Goal: Task Accomplishment & Management: Use online tool/utility

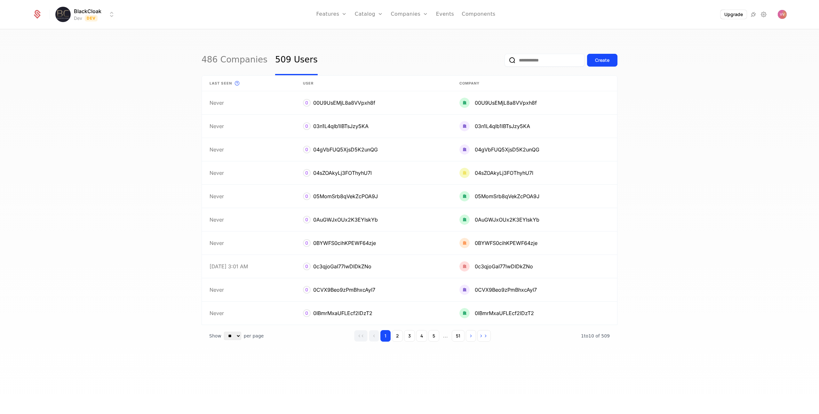
click at [101, 10] on html "BlackCloak Dev Dev Features Features Flags Catalog Plans Add Ons Credits Config…" at bounding box center [409, 207] width 819 height 414
click at [88, 45] on div "Staging Staging" at bounding box center [112, 46] width 108 height 13
click at [348, 36] on link "Features" at bounding box center [344, 35] width 29 height 8
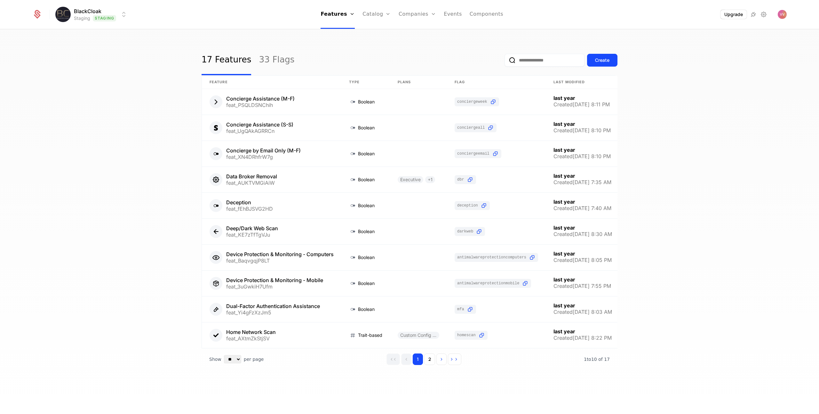
click at [543, 63] on input "email" at bounding box center [545, 60] width 80 height 13
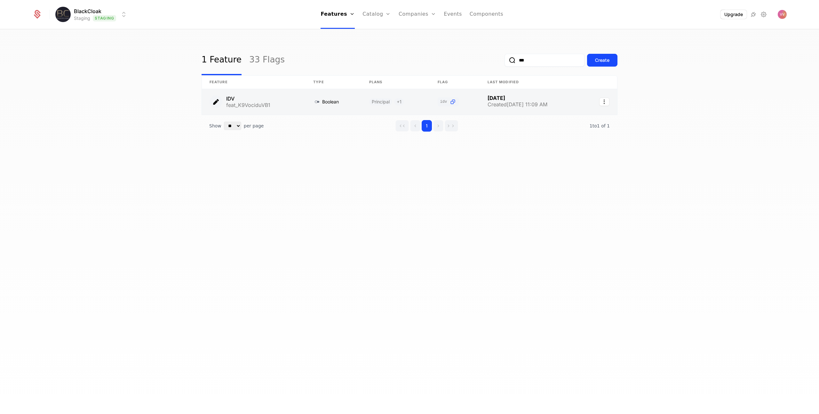
type input "***"
click at [482, 106] on link at bounding box center [531, 102] width 102 height 26
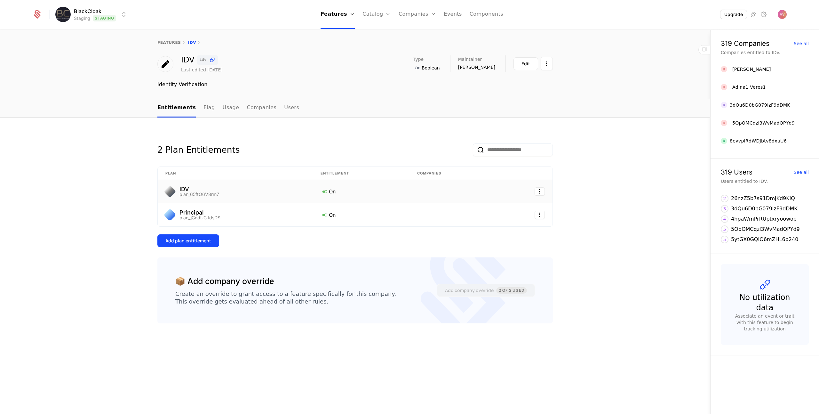
click at [258, 189] on div "IDV plan_65ftQ6V8rm7" at bounding box center [235, 191] width 140 height 10
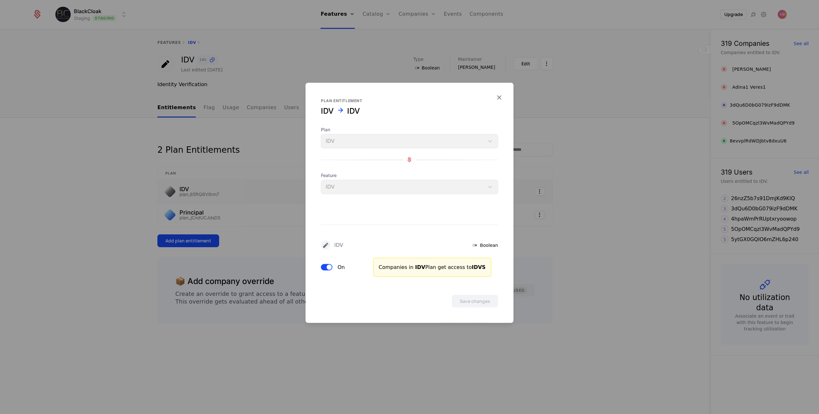
click at [266, 149] on div at bounding box center [409, 207] width 819 height 414
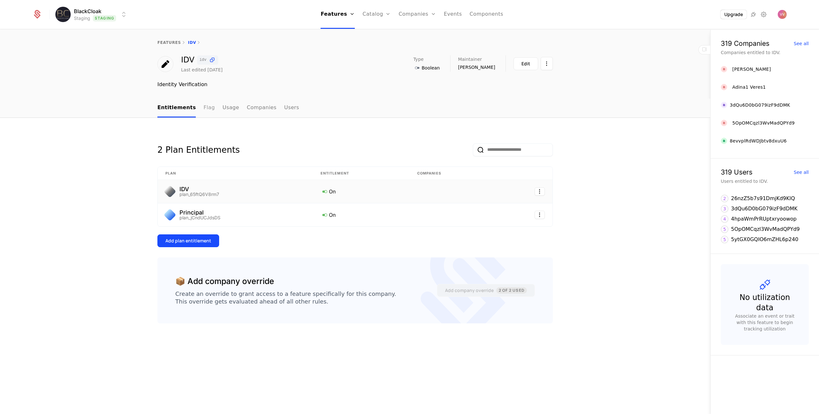
click at [208, 115] on link "Flag" at bounding box center [209, 108] width 11 height 19
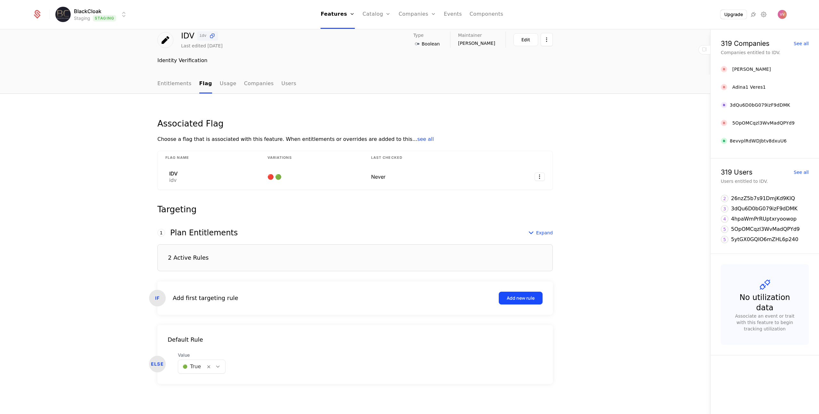
scroll to position [24, 0]
click at [193, 295] on div "Add first targeting rule" at bounding box center [206, 297] width 66 height 9
click at [156, 363] on div "ELSE" at bounding box center [157, 363] width 17 height 17
click at [189, 333] on div "Default Rule ELSE Value 🟢 True" at bounding box center [355, 353] width 396 height 59
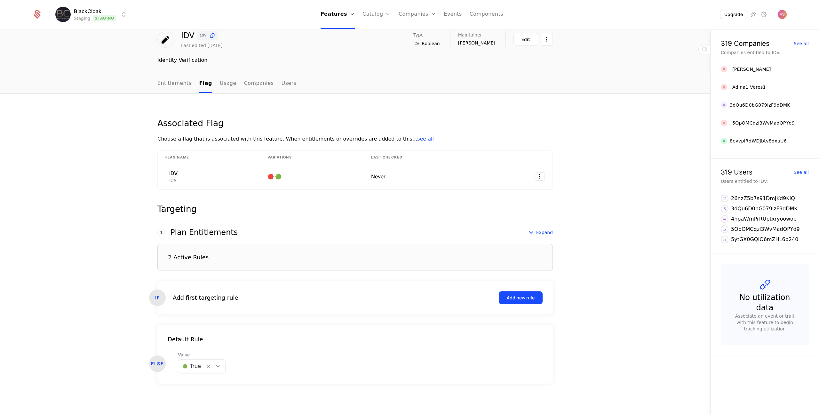
click at [188, 339] on div "Default Rule" at bounding box center [355, 339] width 396 height 9
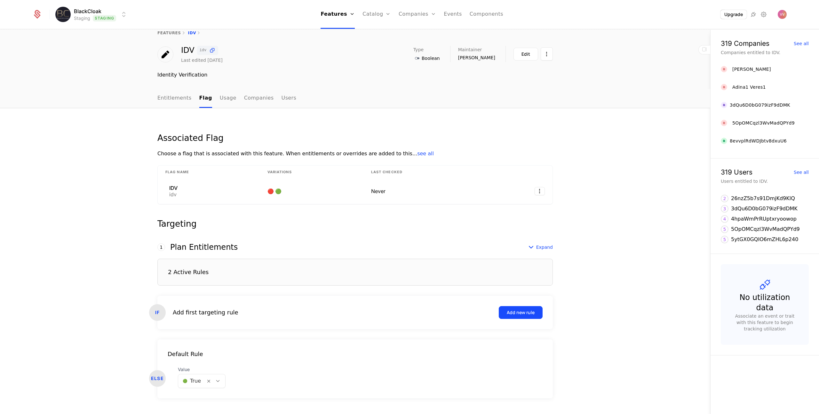
scroll to position [0, 0]
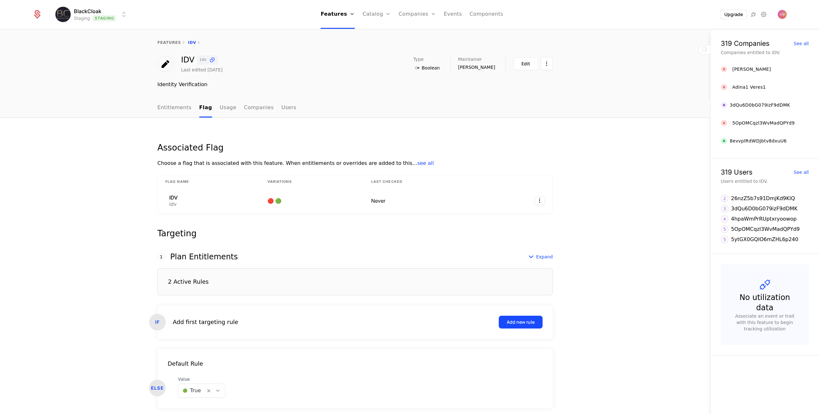
click at [75, 20] on html "BlackCloak Staging Staging Features Features Flags Catalog Plans Add Ons Credit…" at bounding box center [409, 207] width 819 height 414
click at [88, 58] on div "Prod Prod" at bounding box center [112, 58] width 108 height 13
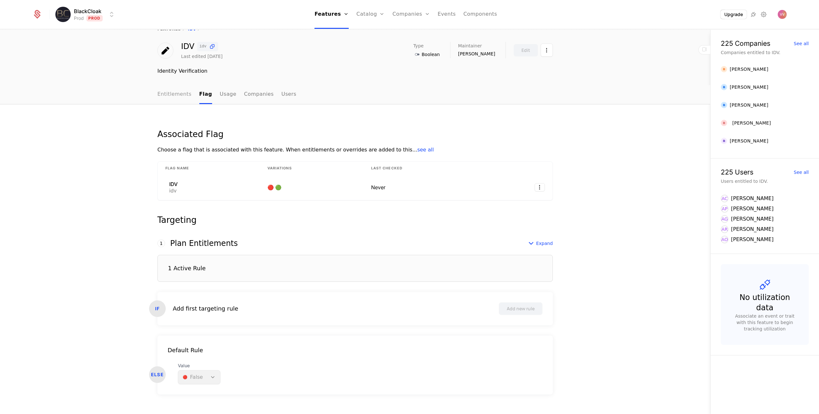
scroll to position [24, 0]
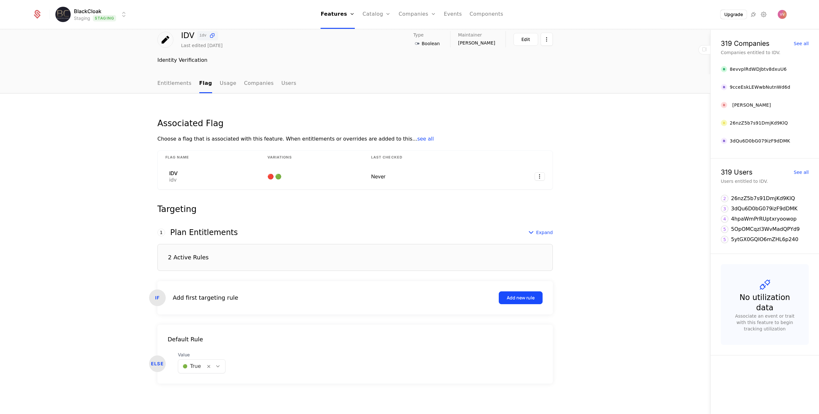
click at [661, 282] on div "Associated Flag Choose a flag that is associated with this feature. When entitl…" at bounding box center [355, 253] width 710 height 321
click at [660, 282] on div "Associated Flag Choose a flag that is associated with this feature. When entitl…" at bounding box center [355, 253] width 710 height 321
click at [302, 252] on div "2 Active Rules" at bounding box center [355, 257] width 396 height 27
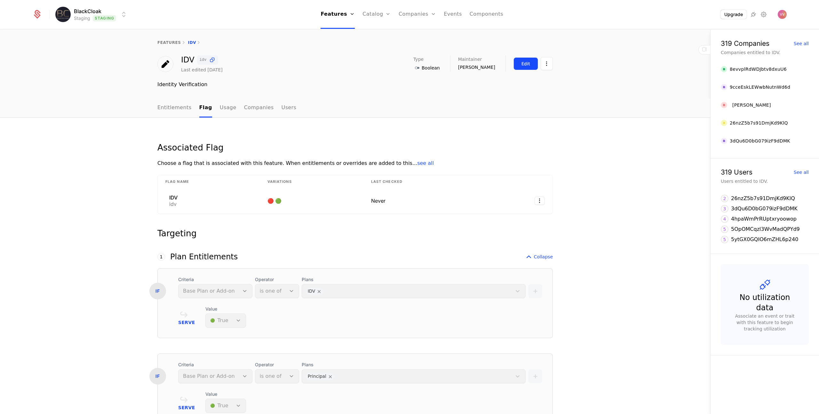
click at [522, 65] on div "Edit" at bounding box center [526, 63] width 9 height 6
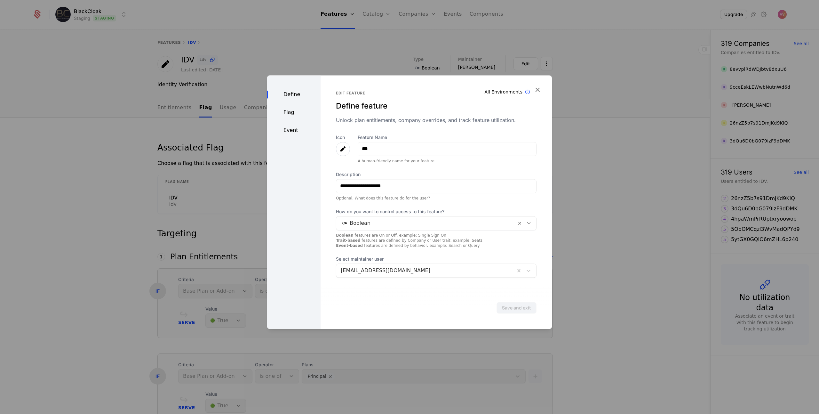
click at [304, 112] on div "Flag" at bounding box center [293, 112] width 53 height 8
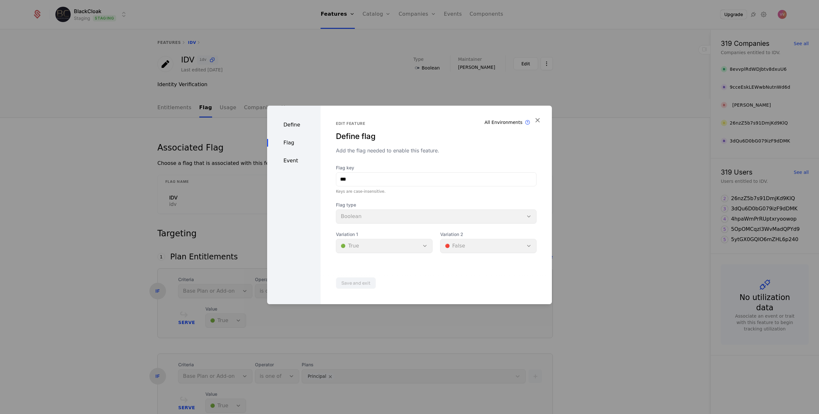
click at [295, 162] on div "Event" at bounding box center [293, 161] width 53 height 8
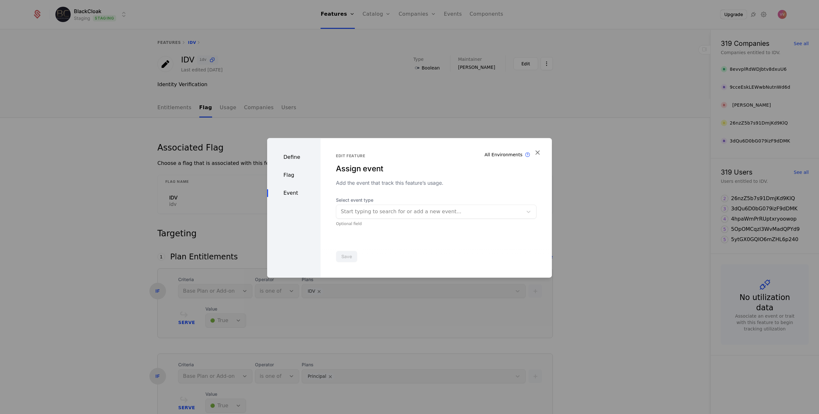
click at [291, 179] on div "Define Flag Event" at bounding box center [293, 208] width 53 height 140
click at [292, 174] on div "Flag" at bounding box center [293, 175] width 53 height 8
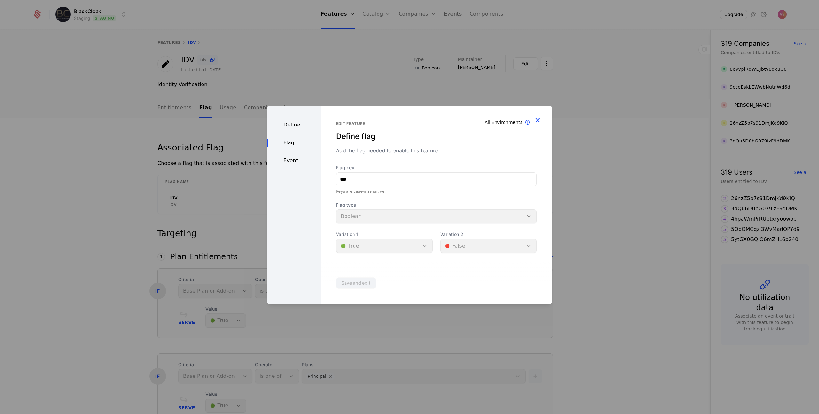
click at [537, 122] on icon "button" at bounding box center [537, 120] width 8 height 8
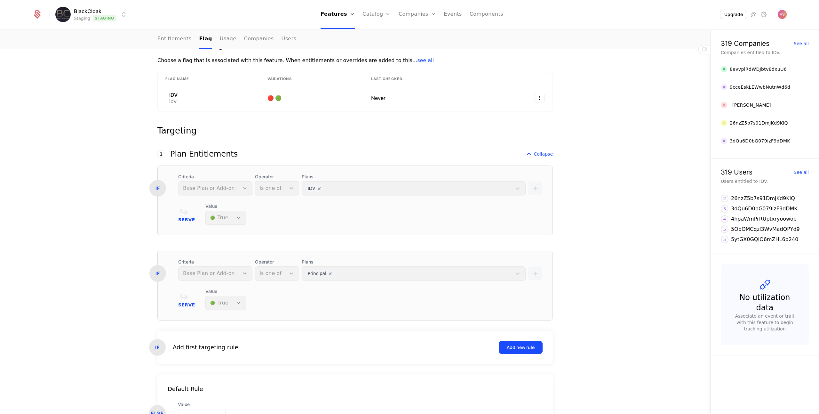
scroll to position [152, 0]
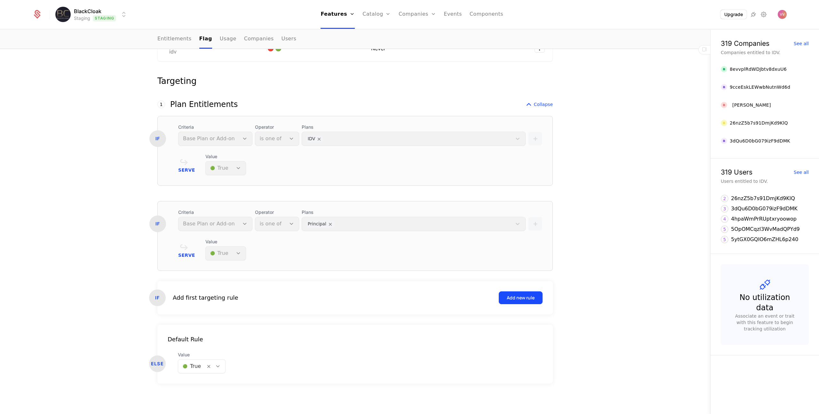
click at [528, 218] on div "+" at bounding box center [535, 220] width 14 height 22
drag, startPoint x: 498, startPoint y: 223, endPoint x: 493, endPoint y: 222, distance: 4.6
click at [498, 223] on div "Plans Principal" at bounding box center [414, 220] width 224 height 22
click at [330, 220] on div "Plans Principal" at bounding box center [414, 220] width 224 height 22
click at [322, 224] on div "Plans Principal" at bounding box center [414, 220] width 224 height 22
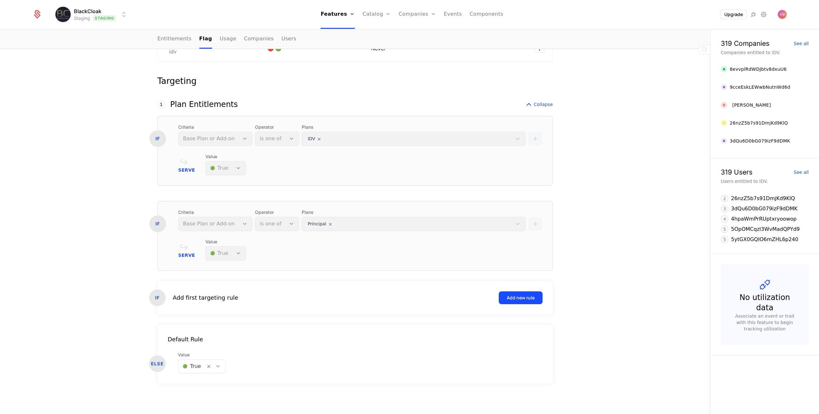
click at [279, 224] on div "Operator is one of" at bounding box center [277, 220] width 44 height 22
click at [220, 251] on div "Value 🟢 True" at bounding box center [225, 249] width 41 height 22
click at [158, 253] on div "Serve Value 🟢 True" at bounding box center [355, 249] width 395 height 22
click at [190, 257] on span "Serve" at bounding box center [186, 255] width 17 height 4
click at [175, 250] on div "Serve Value 🟢 True" at bounding box center [355, 249] width 395 height 22
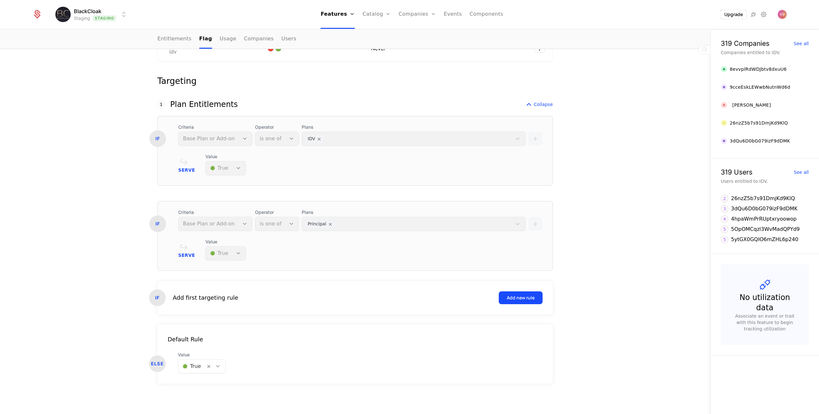
click at [178, 246] on icon at bounding box center [186, 247] width 17 height 12
click at [183, 221] on div "Criteria Base Plan or Add-on" at bounding box center [215, 220] width 74 height 22
drag, startPoint x: 142, startPoint y: 222, endPoint x: 154, endPoint y: 224, distance: 12.3
click at [141, 221] on div "Associated Flag Choose a flag that is associated with this feature. When entitl…" at bounding box center [355, 189] width 710 height 449
click at [162, 224] on div "IF" at bounding box center [157, 223] width 17 height 17
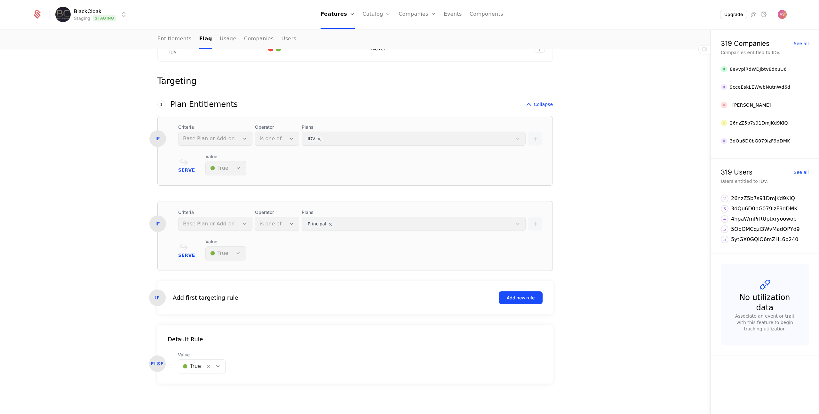
click at [162, 224] on div "IF" at bounding box center [157, 223] width 17 height 17
click at [202, 296] on div "Add first targeting rule" at bounding box center [206, 297] width 66 height 9
click at [616, 220] on div "Associated Flag Choose a flag that is associated with this feature. When entitl…" at bounding box center [355, 189] width 710 height 449
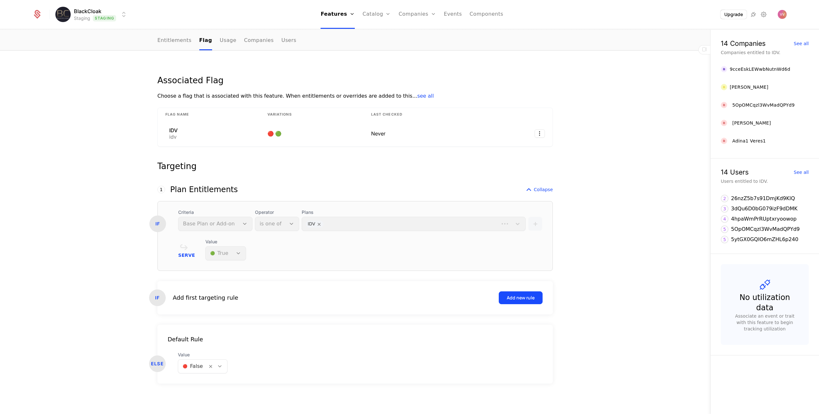
scroll to position [67, 0]
